Goal: Task Accomplishment & Management: Manage account settings

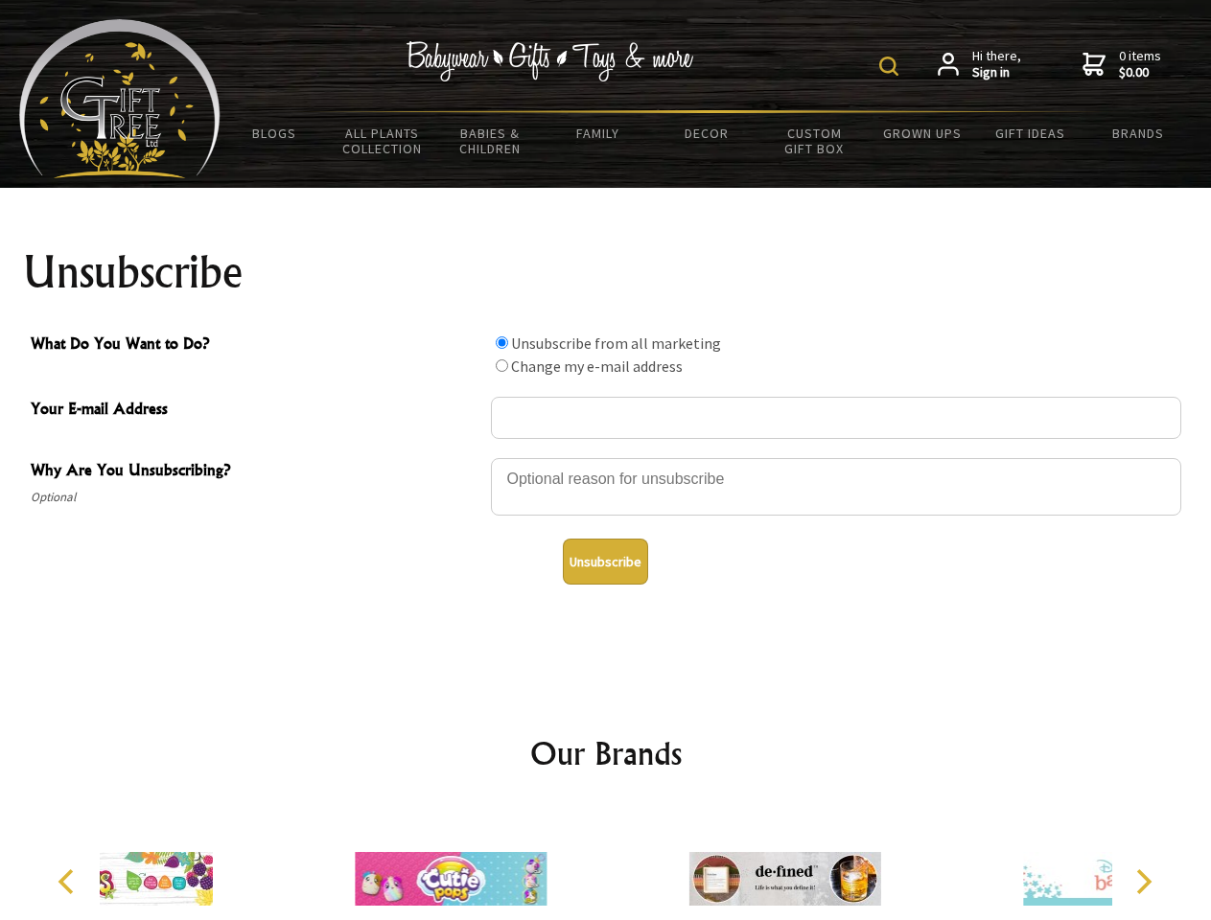
click at [892, 66] on img at bounding box center [888, 66] width 19 height 19
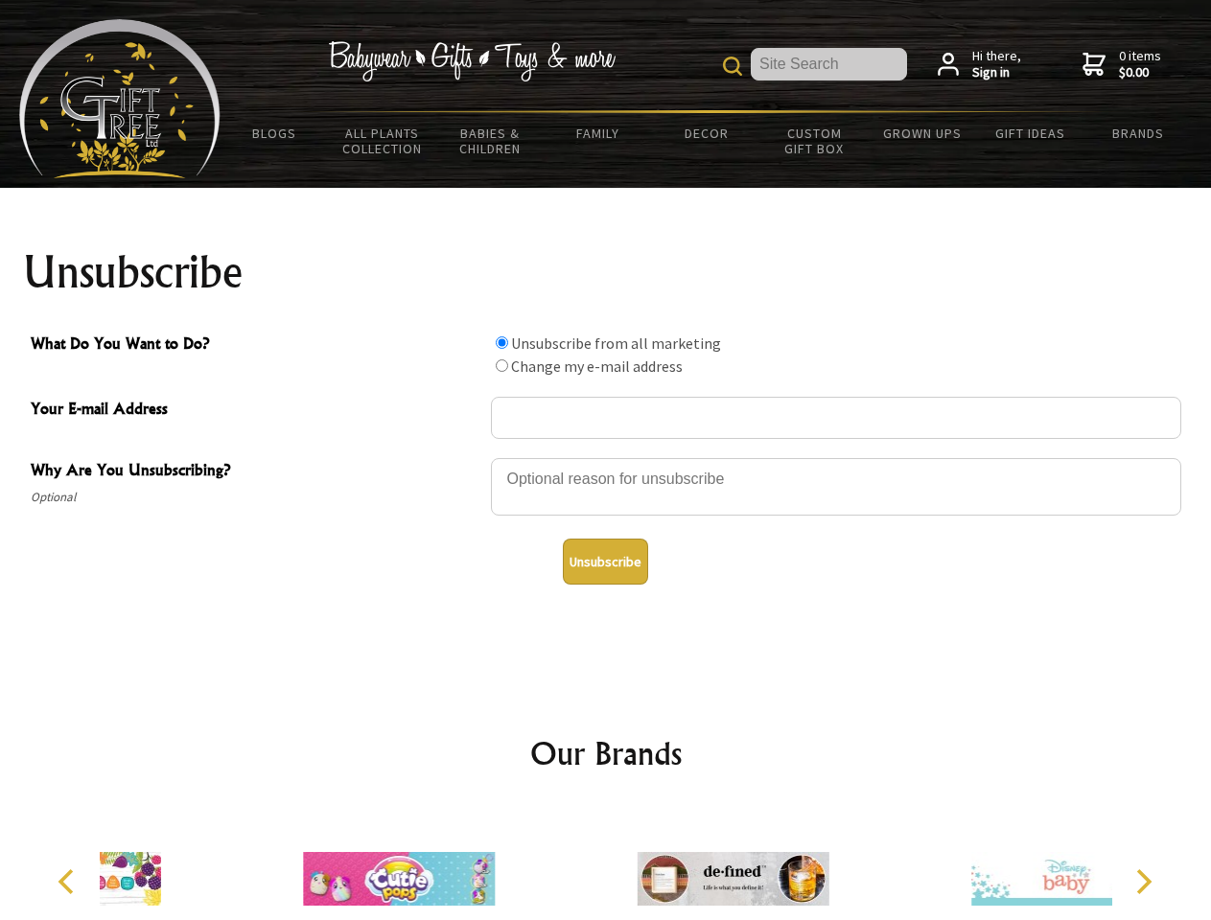
click at [606, 457] on div at bounding box center [836, 489] width 690 height 67
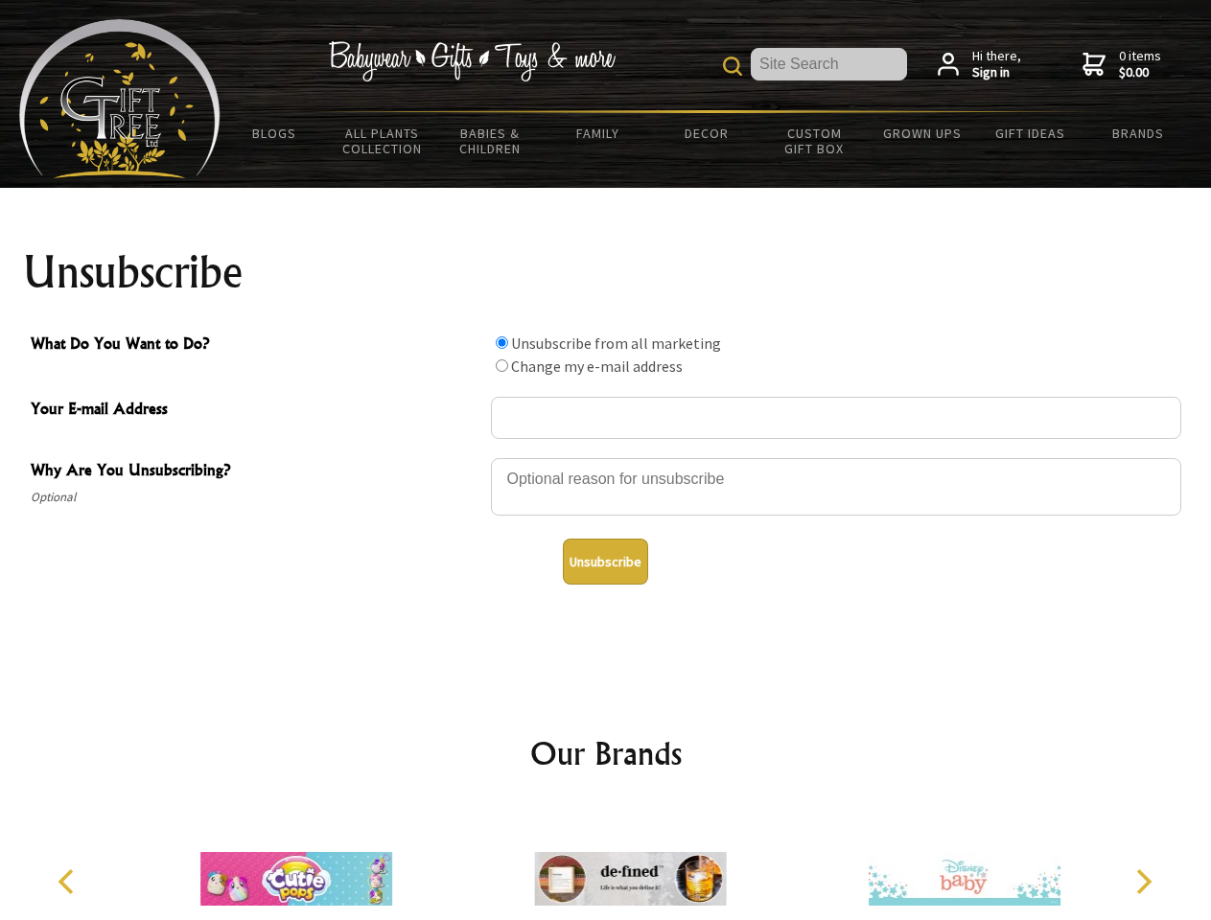
click at [501, 342] on input "What Do You Want to Do?" at bounding box center [502, 343] width 12 height 12
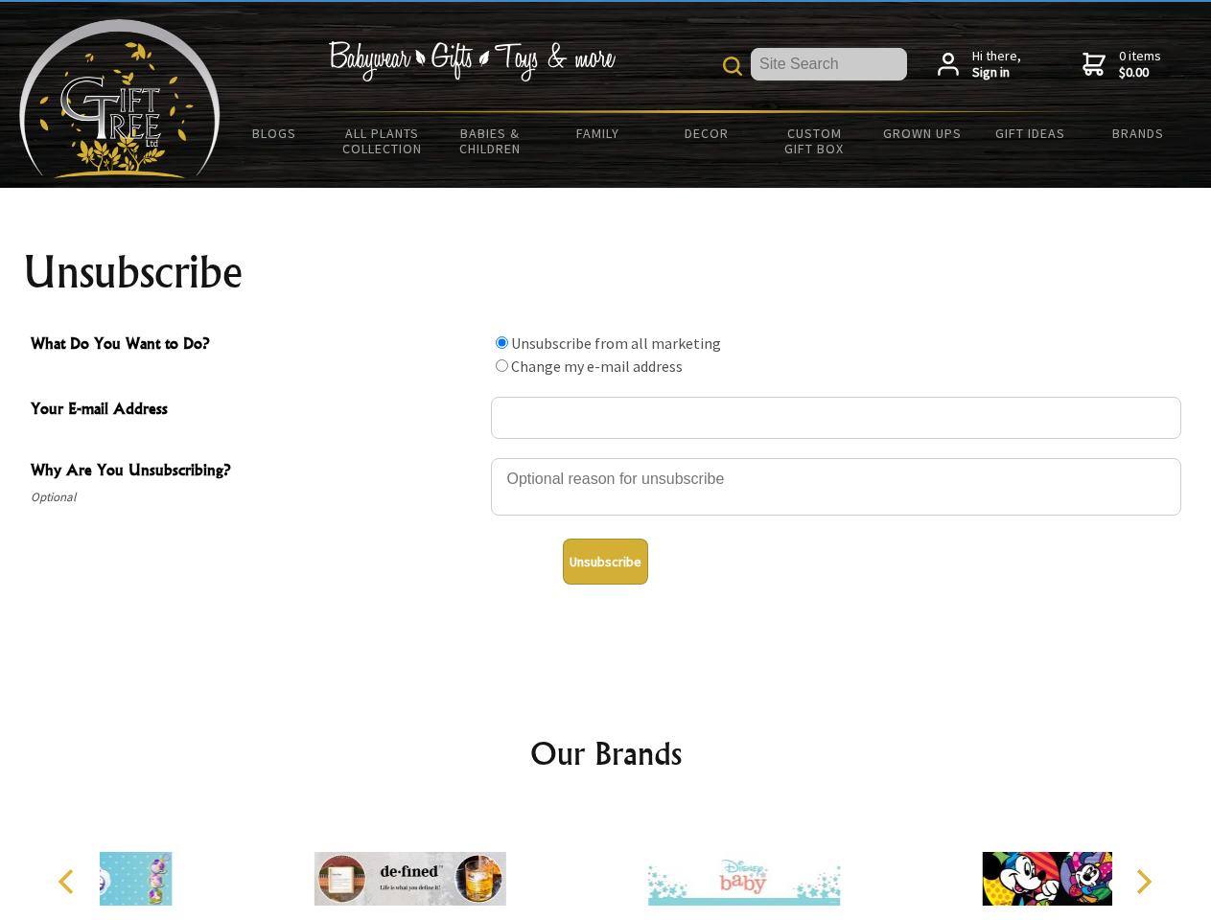
click at [501, 365] on input "What Do You Want to Do?" at bounding box center [502, 366] width 12 height 12
radio input "true"
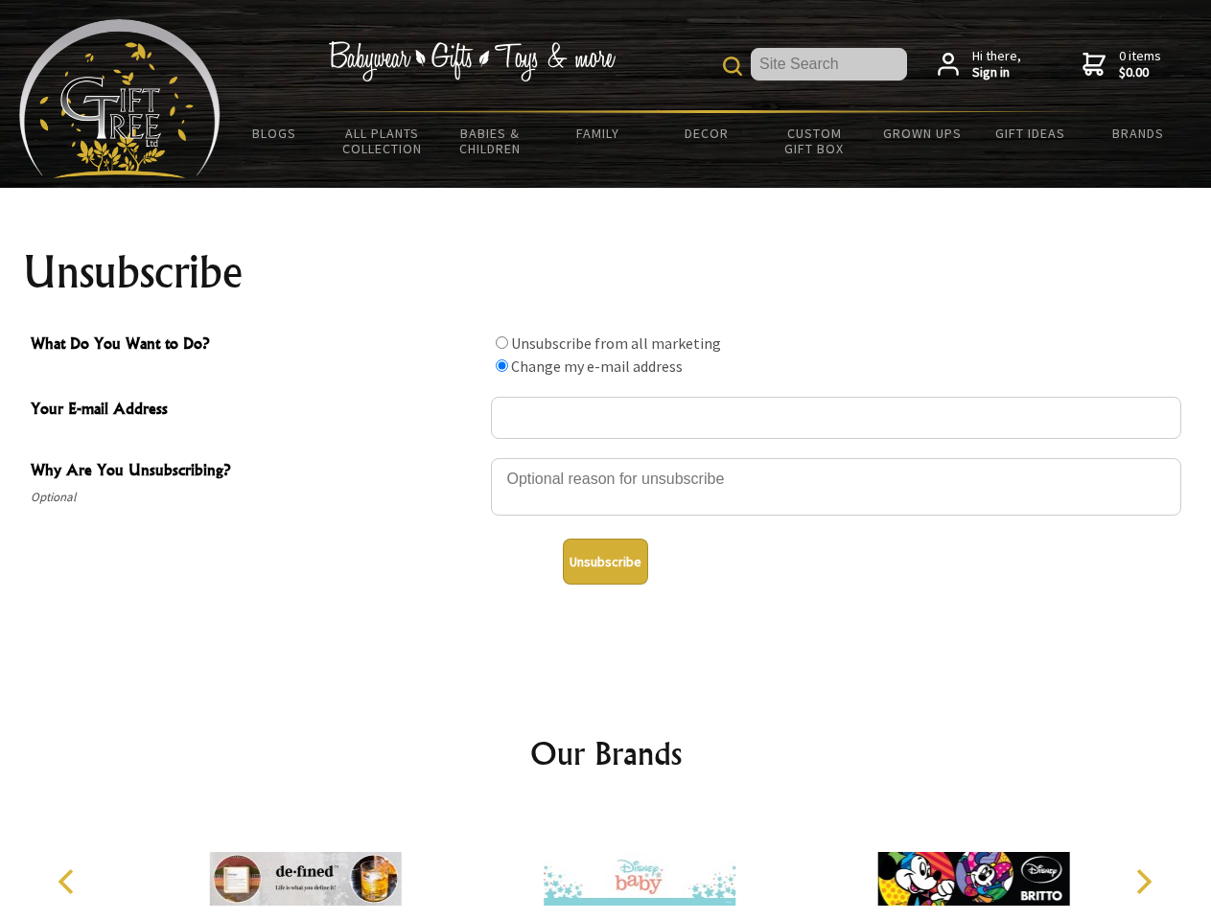
click at [605, 562] on button "Unsubscribe" at bounding box center [605, 562] width 85 height 46
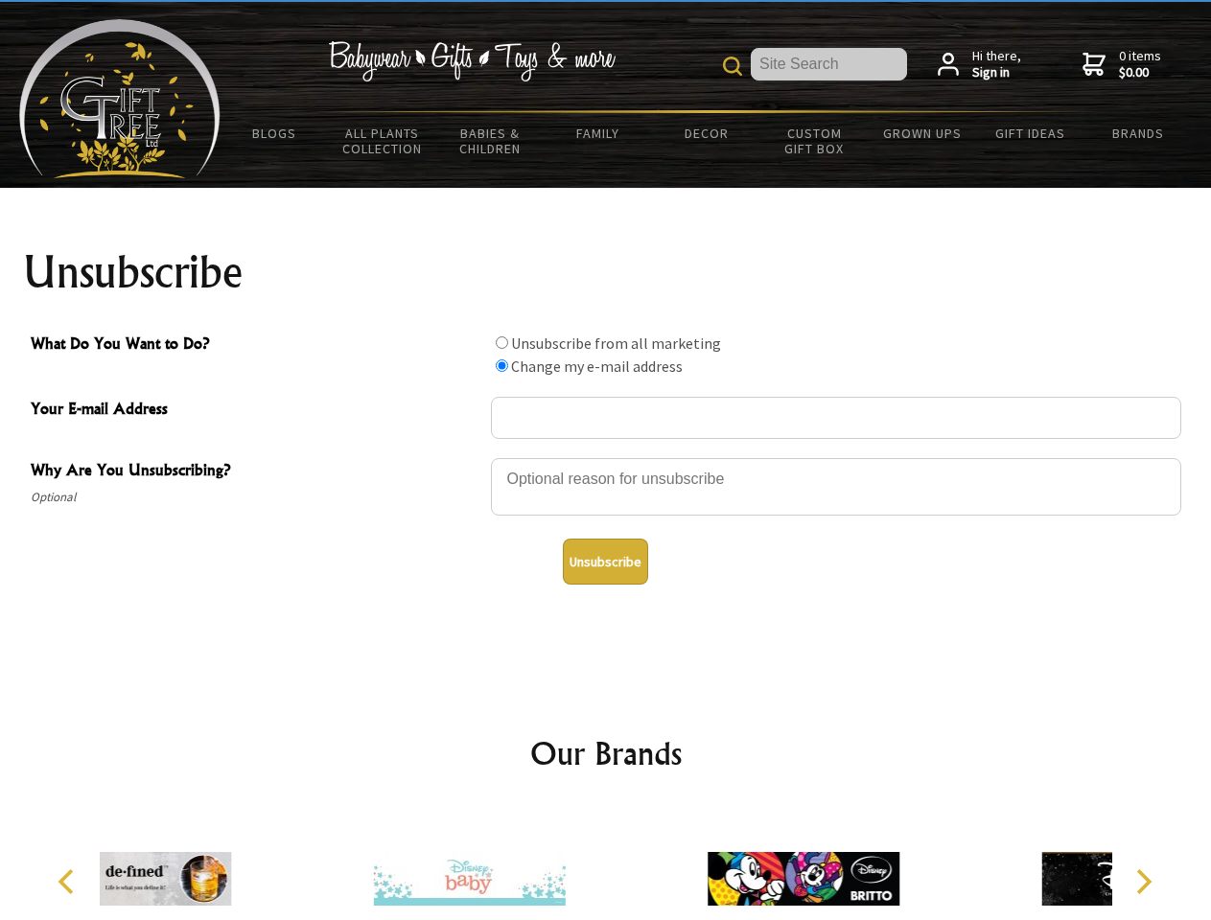
click at [606, 864] on div at bounding box center [469, 882] width 334 height 150
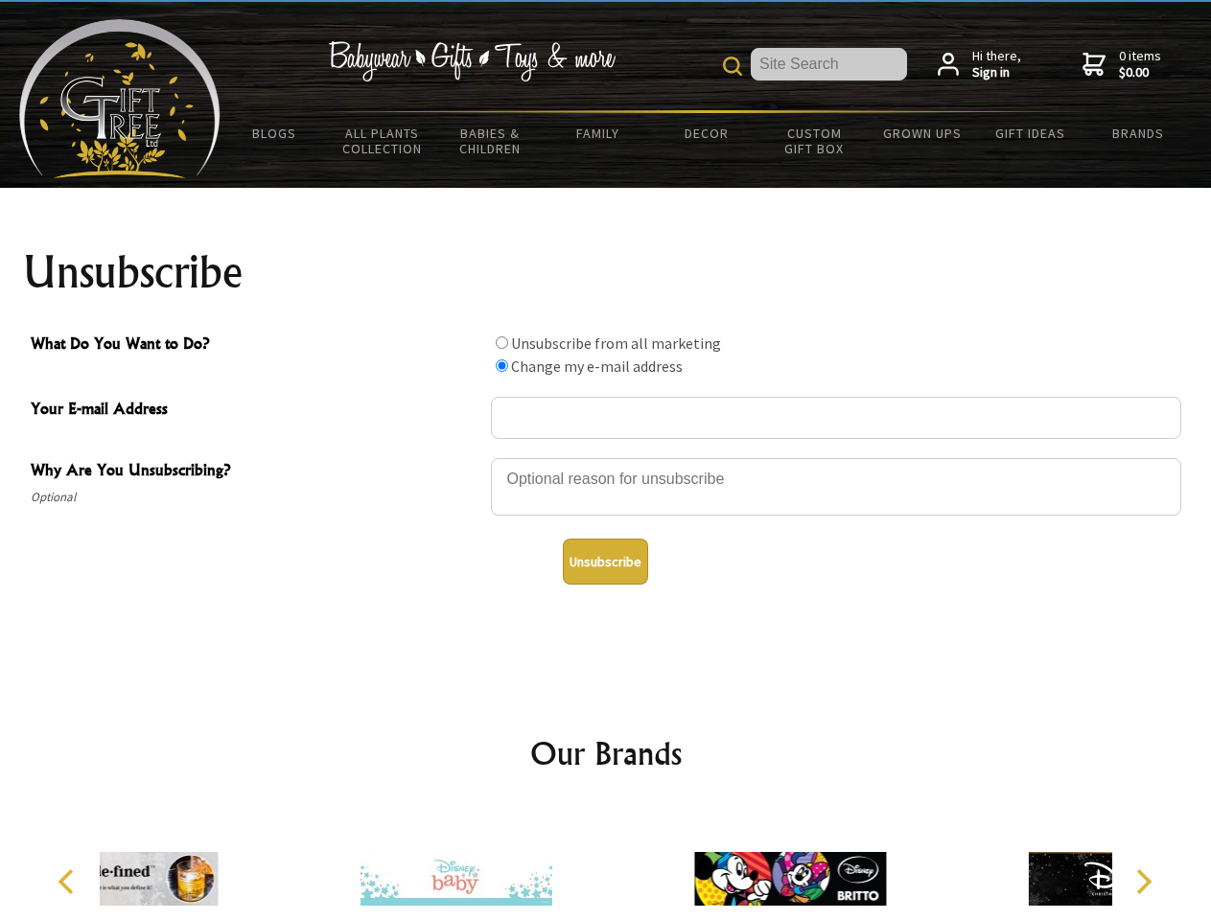
click at [69, 882] on icon "Previous" at bounding box center [68, 882] width 25 height 25
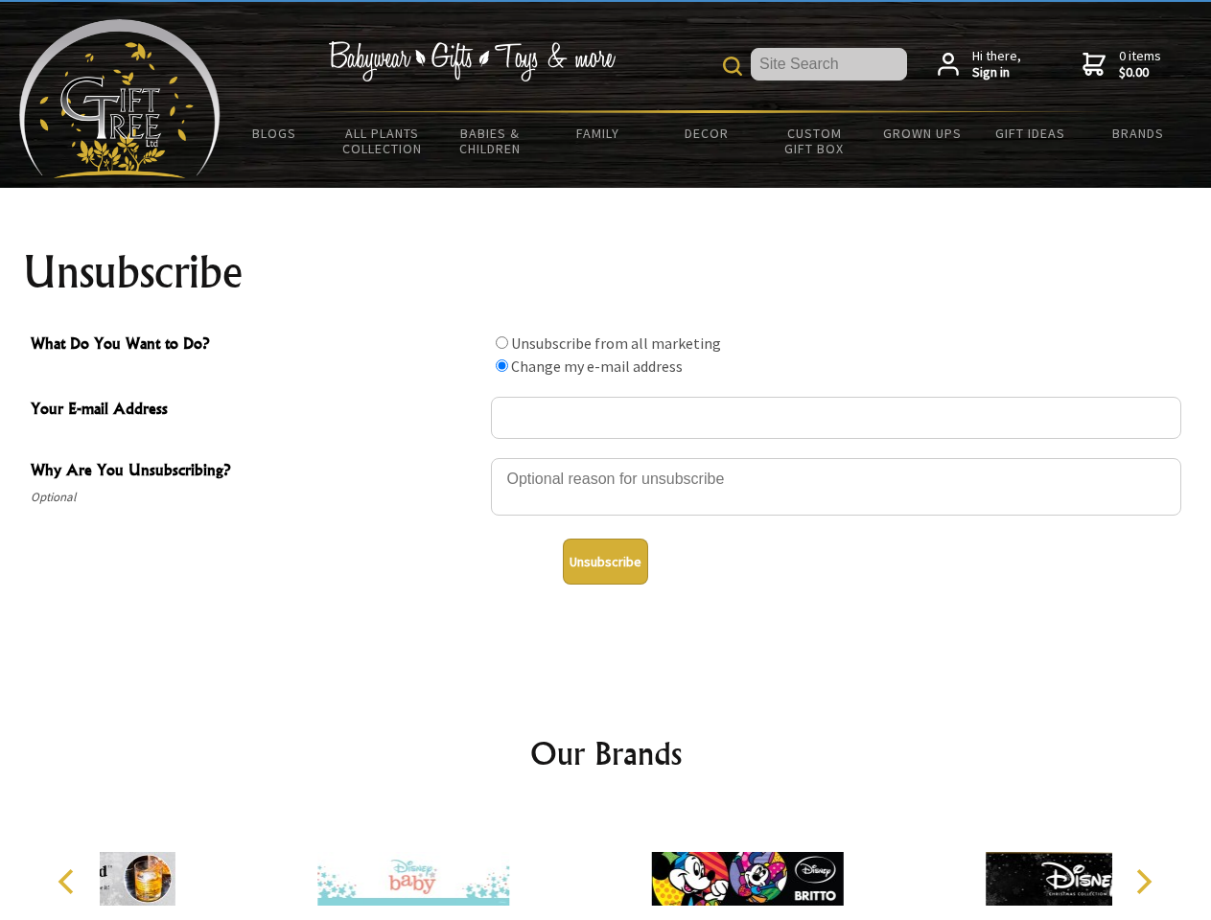
click at [1143, 882] on icon "Next" at bounding box center [1141, 882] width 25 height 25
